Goal: Transaction & Acquisition: Purchase product/service

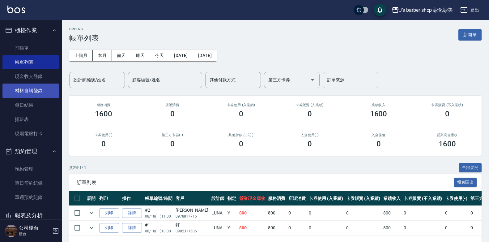
click at [24, 89] on link "材料自購登錄" at bounding box center [30, 90] width 57 height 14
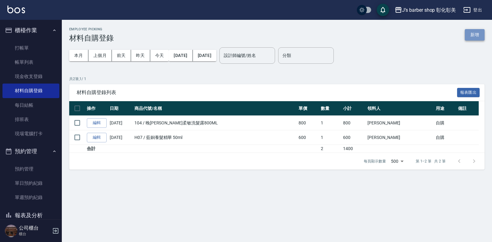
click at [475, 33] on button "新增" at bounding box center [475, 34] width 20 height 11
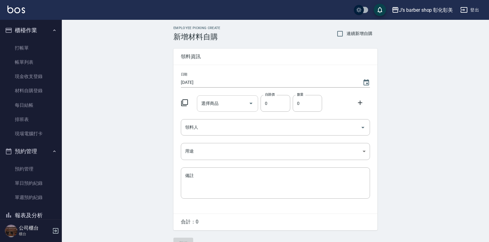
click at [249, 107] on icon "Open" at bounding box center [250, 102] width 7 height 7
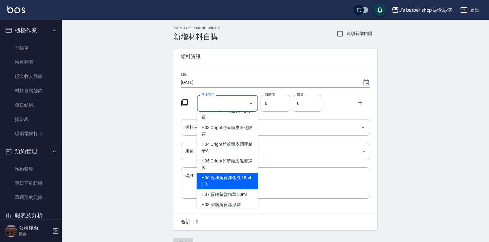
scroll to position [711, 0]
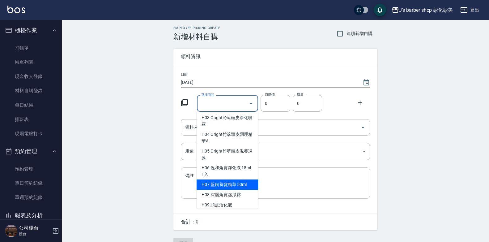
click at [239, 186] on li "H07 藍銅養髮精華 50ml" at bounding box center [227, 184] width 61 height 10
type input "藍銅養髮精華 50ml"
type input "600"
type input "1"
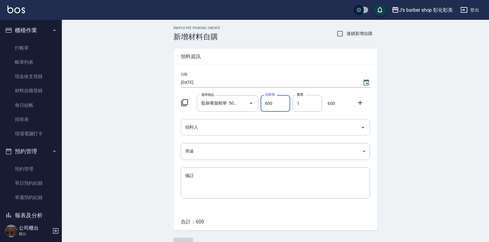
click at [257, 123] on input "領料人" at bounding box center [271, 127] width 174 height 11
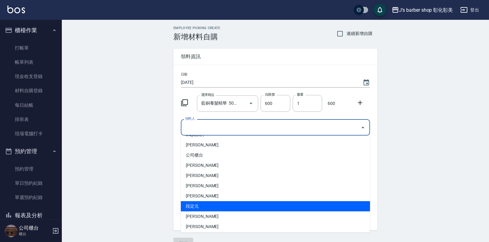
scroll to position [10, 0]
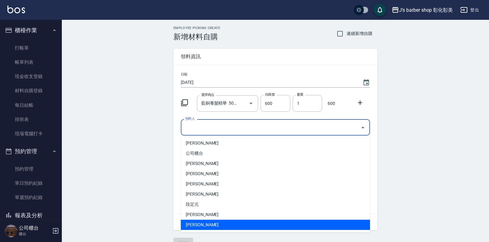
click at [204, 221] on li "[PERSON_NAME]" at bounding box center [275, 224] width 189 height 10
type input "[PERSON_NAME]"
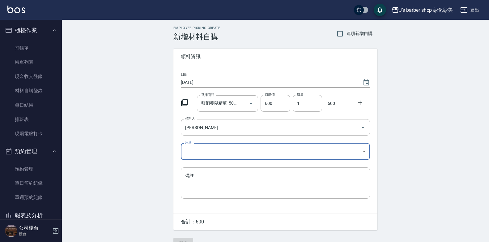
click at [241, 150] on body "J’s barber shop 彰化彰美 登出 櫃檯作業 打帳單 帳單列表 現金收支登錄 材料自購登錄 每日結帳 排班表 現場電腦打卡 預約管理 預約管理 單…" at bounding box center [244, 127] width 489 height 255
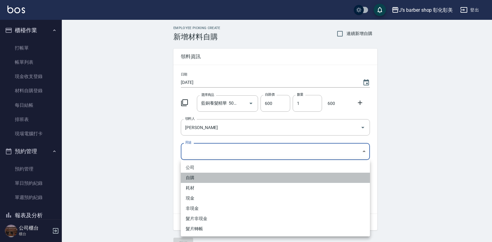
click at [213, 179] on li "自購" at bounding box center [275, 177] width 189 height 10
type input "自購"
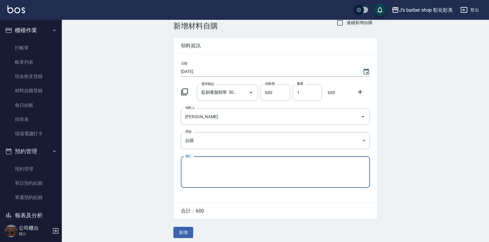
scroll to position [14, 0]
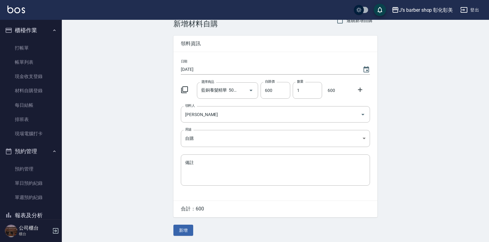
drag, startPoint x: 362, startPoint y: 87, endPoint x: 356, endPoint y: 91, distance: 7.6
click at [362, 88] on icon at bounding box center [359, 89] width 7 height 7
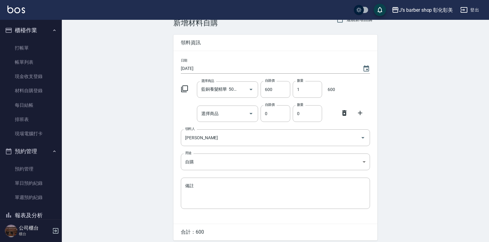
click at [343, 113] on icon at bounding box center [344, 112] width 7 height 7
click at [343, 132] on input "[PERSON_NAME]" at bounding box center [267, 137] width 166 height 11
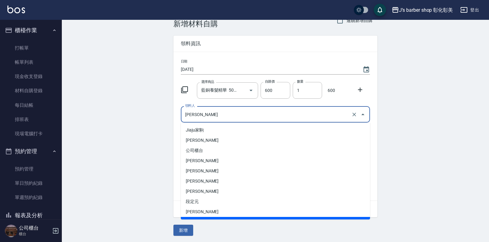
scroll to position [8, 0]
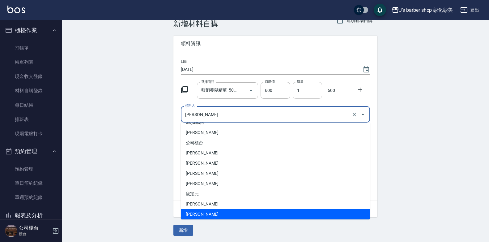
click at [311, 93] on input "1" at bounding box center [307, 90] width 29 height 17
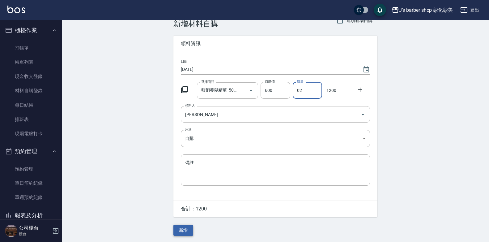
type input "02"
click at [192, 231] on button "新增" at bounding box center [183, 229] width 20 height 11
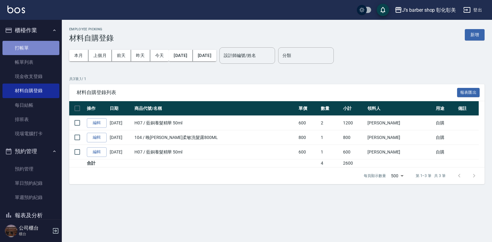
click at [36, 47] on link "打帳單" at bounding box center [30, 48] width 57 height 14
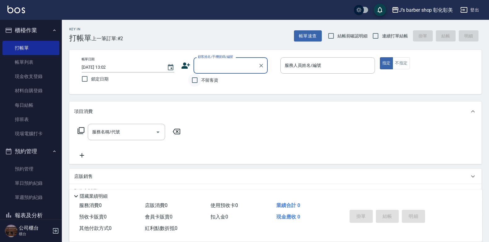
click at [195, 80] on input "不留客資" at bounding box center [194, 80] width 13 height 13
checkbox input "true"
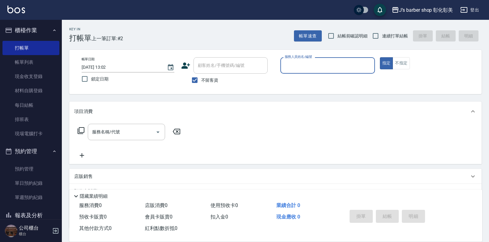
click at [81, 150] on div "服務名稱/代號 服務名稱/代號" at bounding box center [129, 141] width 110 height 35
click at [94, 173] on div "店販銷售" at bounding box center [271, 176] width 395 height 6
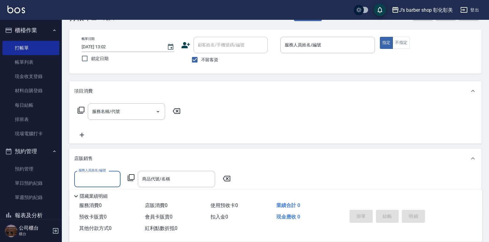
scroll to position [31, 0]
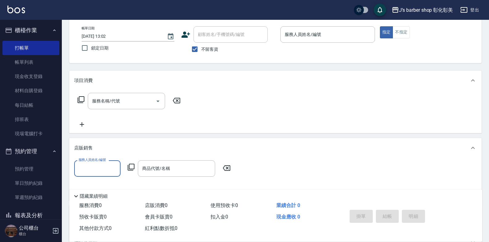
click at [98, 166] on input "服務人員姓名/編號" at bounding box center [97, 168] width 41 height 11
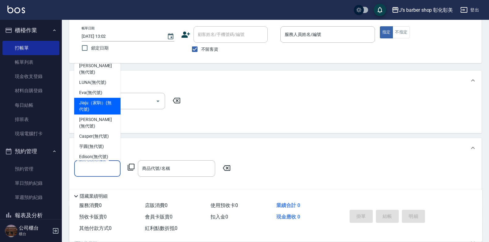
scroll to position [6, 0]
click at [108, 99] on span "Jiaju（家駒） (無代號)" at bounding box center [97, 104] width 36 height 13
type input "Jiaju（家駒）(無代號)"
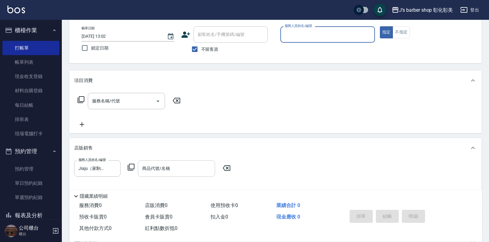
click at [164, 163] on input "商品代號/名稱" at bounding box center [177, 168] width 72 height 11
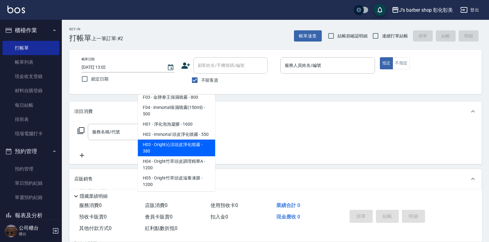
scroll to position [511, 0]
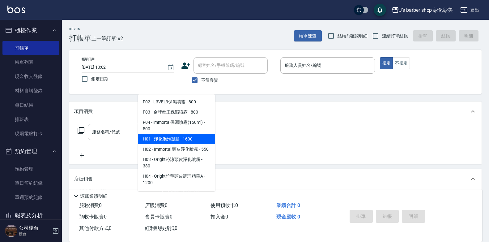
click at [189, 137] on span "H01 - 淨化泡泡凝膠 - 1600" at bounding box center [176, 139] width 77 height 10
type input "淨化泡泡凝膠"
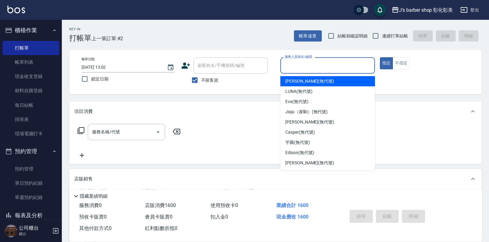
click at [299, 64] on input "服務人員姓名/編號" at bounding box center [327, 65] width 89 height 11
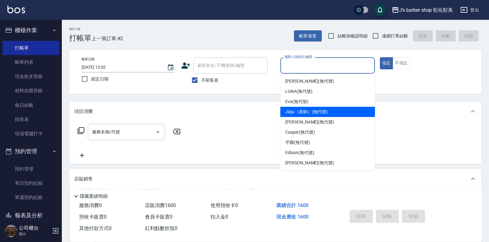
click at [306, 113] on span "Jiaju（家駒） (無代號)" at bounding box center [306, 111] width 42 height 6
type input "Jiaju（家駒）(無代號)"
click at [306, 113] on div "項目消費" at bounding box center [271, 111] width 395 height 6
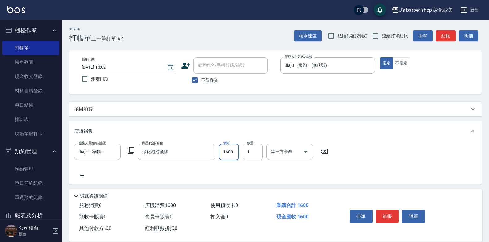
click at [226, 151] on input "1600" at bounding box center [229, 151] width 20 height 17
type input "790"
click at [394, 213] on button "結帳" at bounding box center [387, 215] width 23 height 13
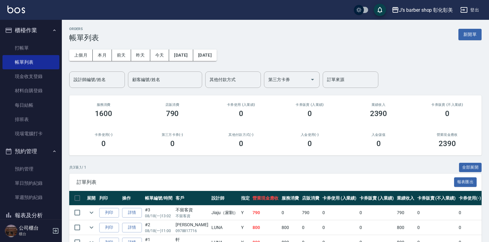
scroll to position [37, 0]
